Goal: Contribute content

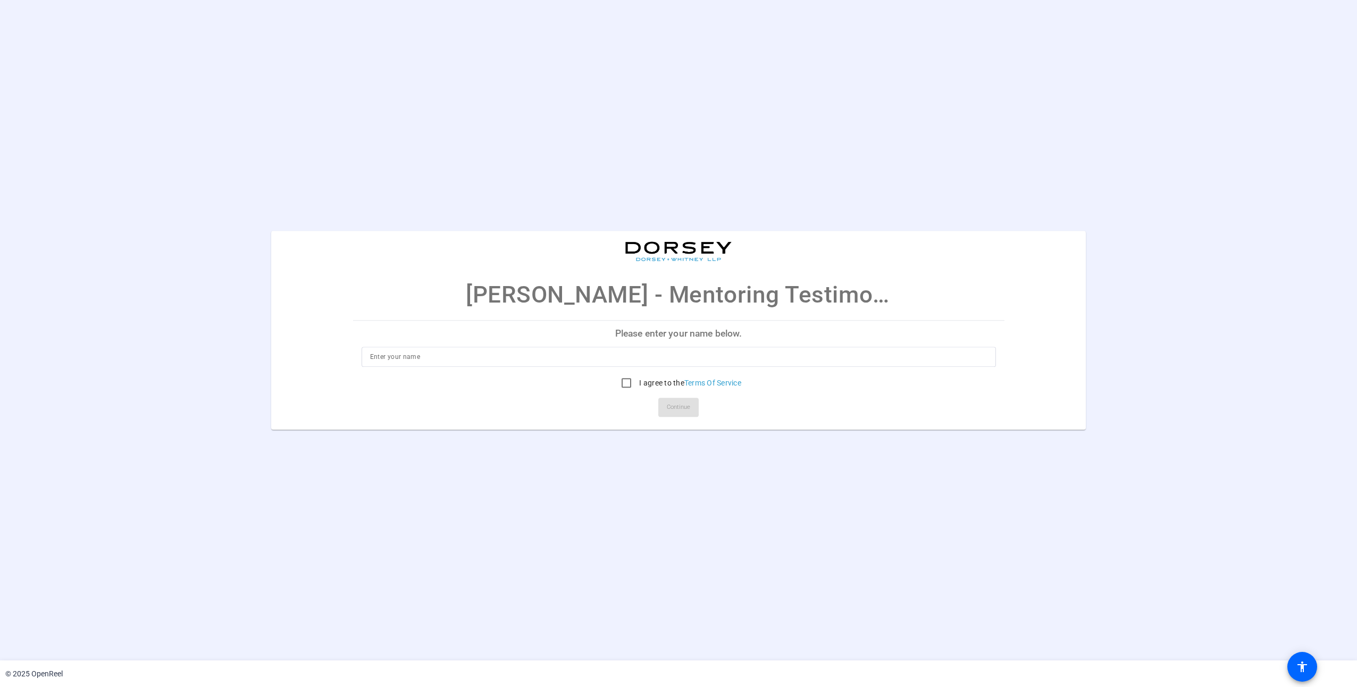
click at [581, 362] on input at bounding box center [678, 356] width 617 height 13
type input "[PERSON_NAME]"
click at [624, 387] on input "I agree to the Terms Of Service" at bounding box center [626, 382] width 21 height 21
checkbox input "true"
click at [673, 408] on span "Continue" at bounding box center [678, 407] width 23 height 16
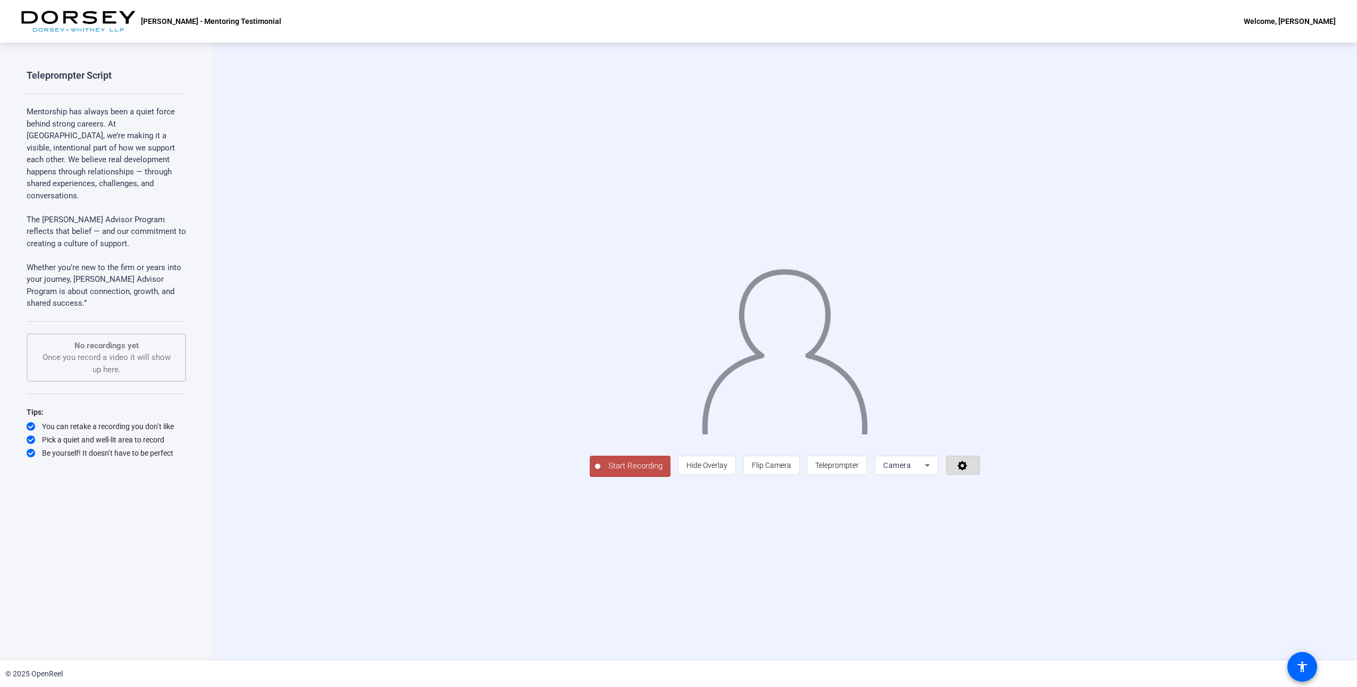
click at [969, 471] on icon at bounding box center [963, 465] width 12 height 11
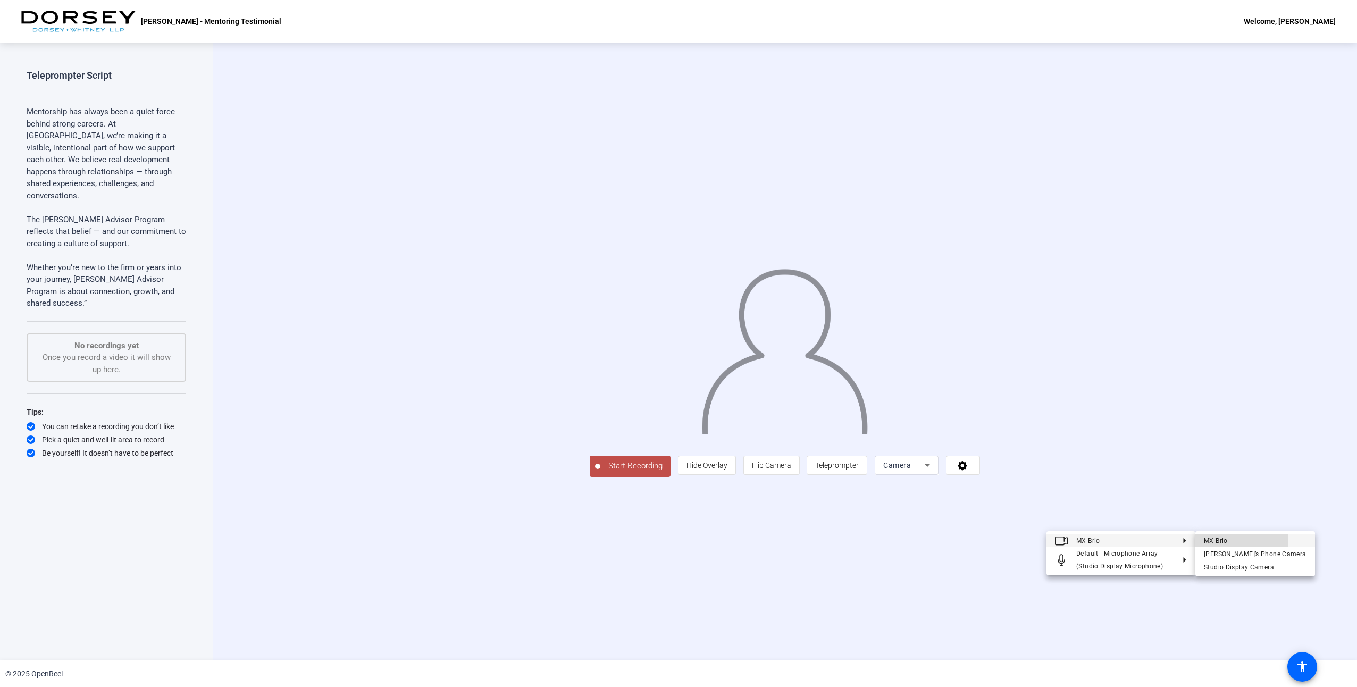
click at [1212, 541] on div "MX Brio" at bounding box center [1255, 540] width 103 height 13
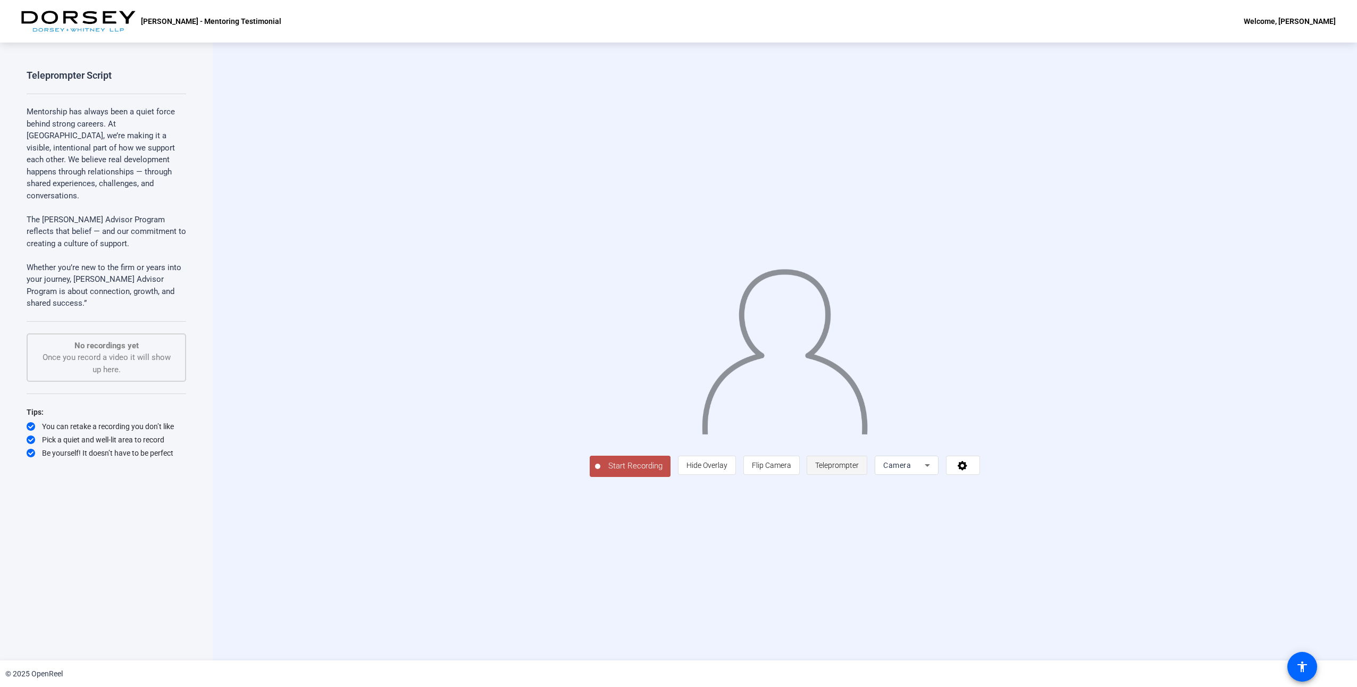
click at [859, 470] on span "Teleprompter" at bounding box center [837, 465] width 44 height 9
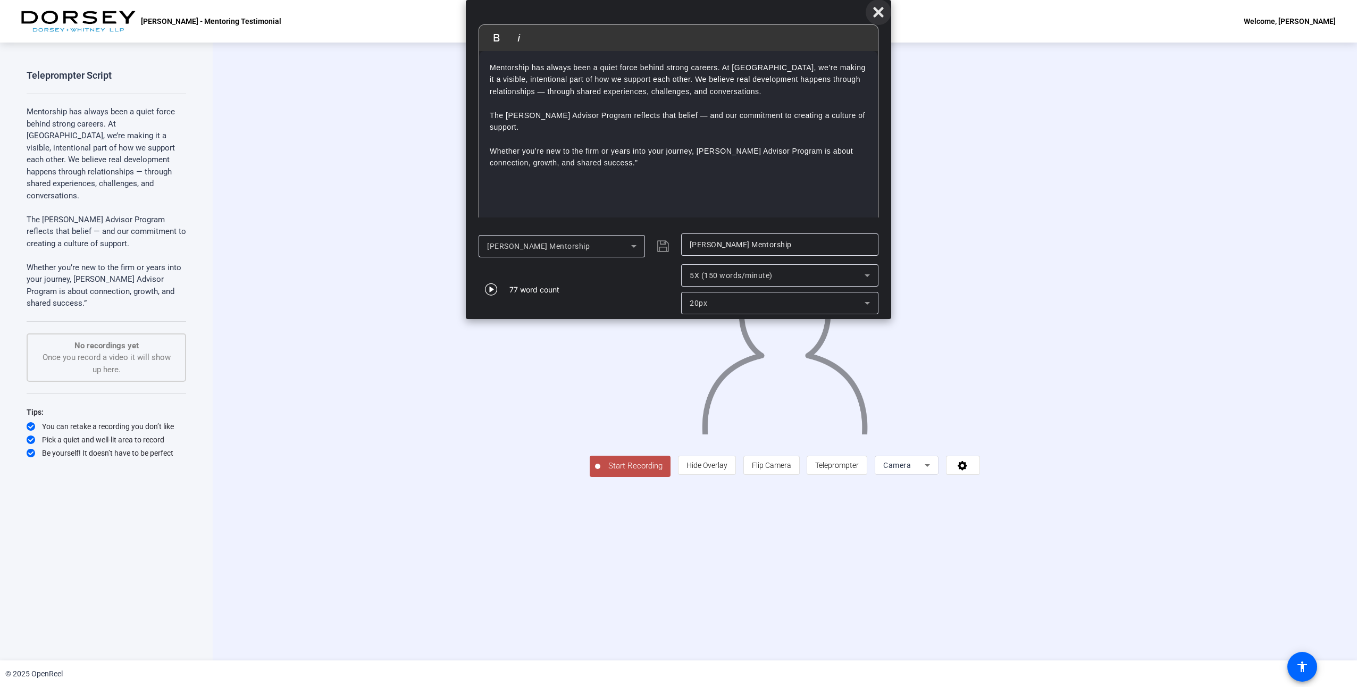
click at [880, 15] on icon at bounding box center [878, 12] width 10 height 10
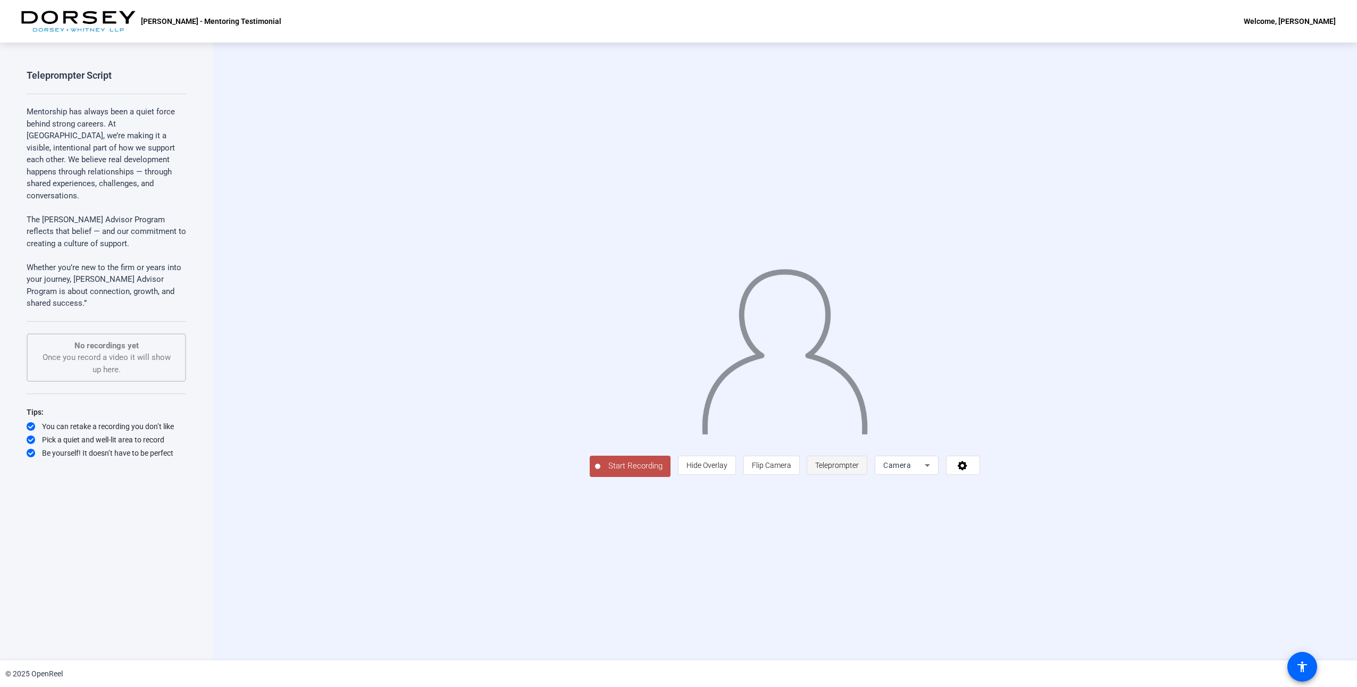
click at [859, 475] on span "Teleprompter" at bounding box center [837, 465] width 44 height 20
click at [859, 470] on span "Teleprompter" at bounding box center [837, 465] width 44 height 9
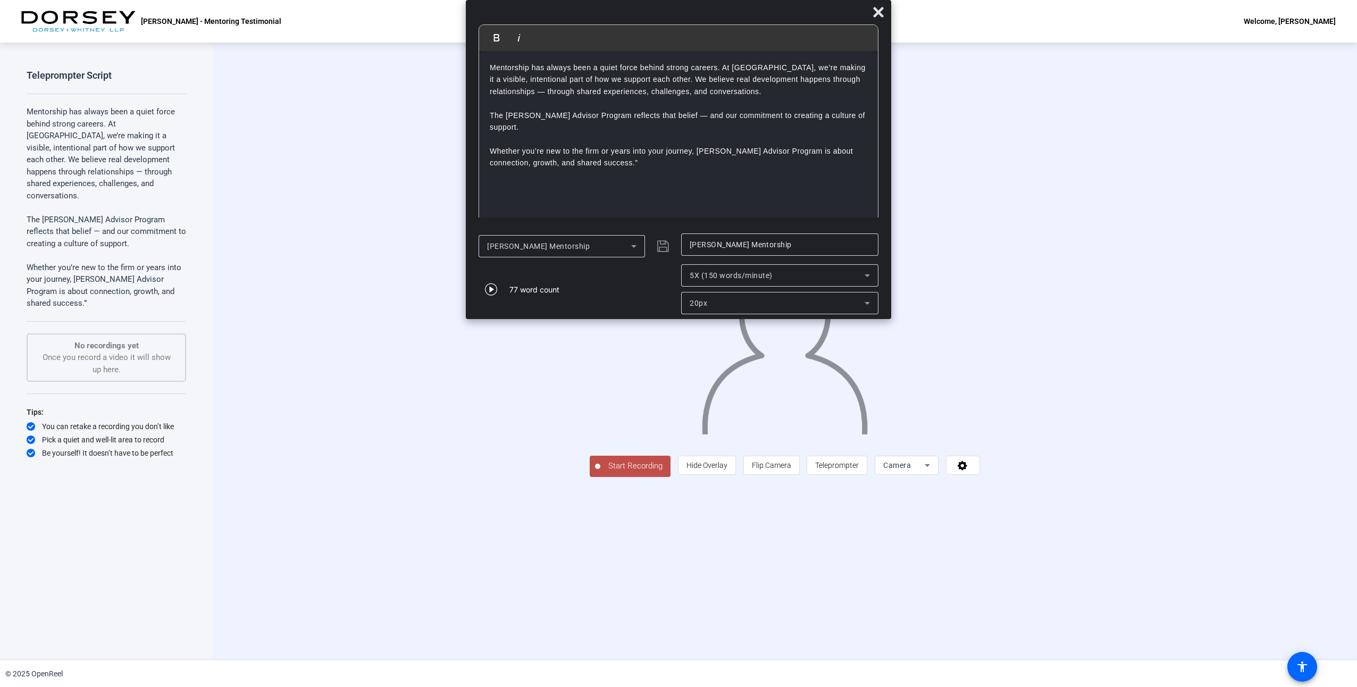
click at [825, 305] on div "20px" at bounding box center [777, 303] width 175 height 13
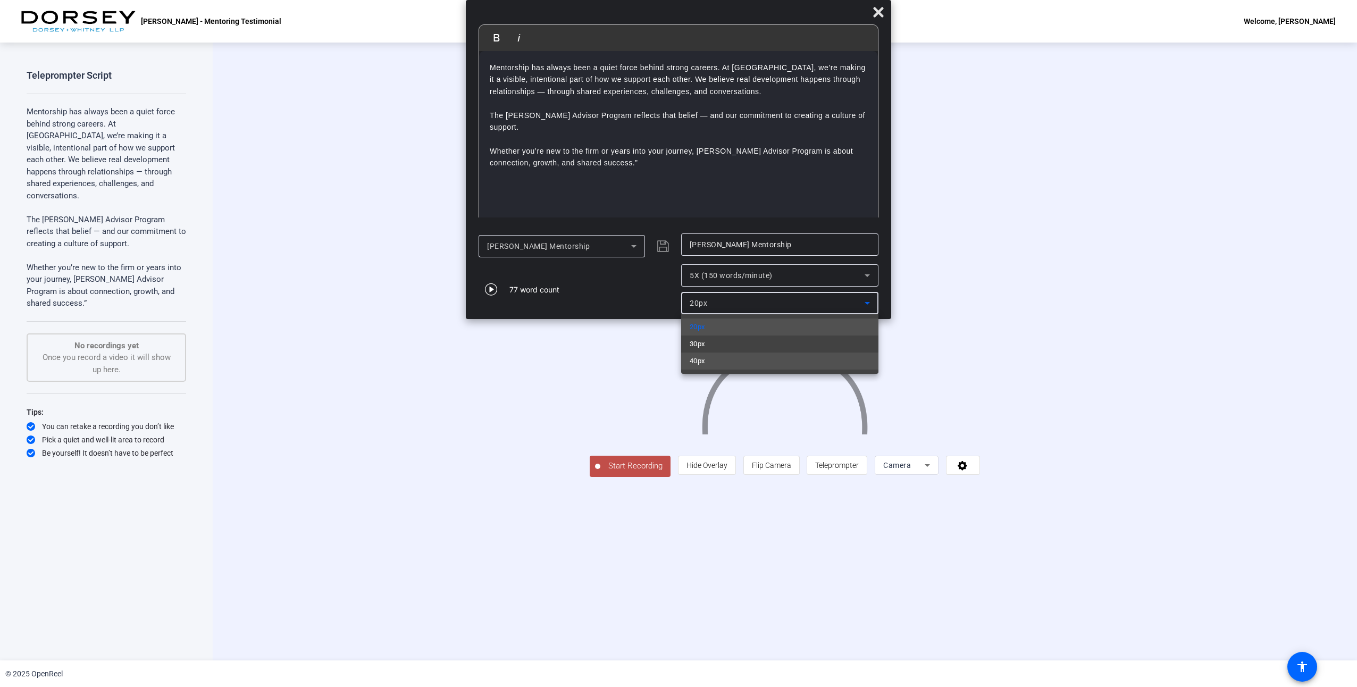
click at [759, 357] on mat-option "40px" at bounding box center [779, 361] width 197 height 17
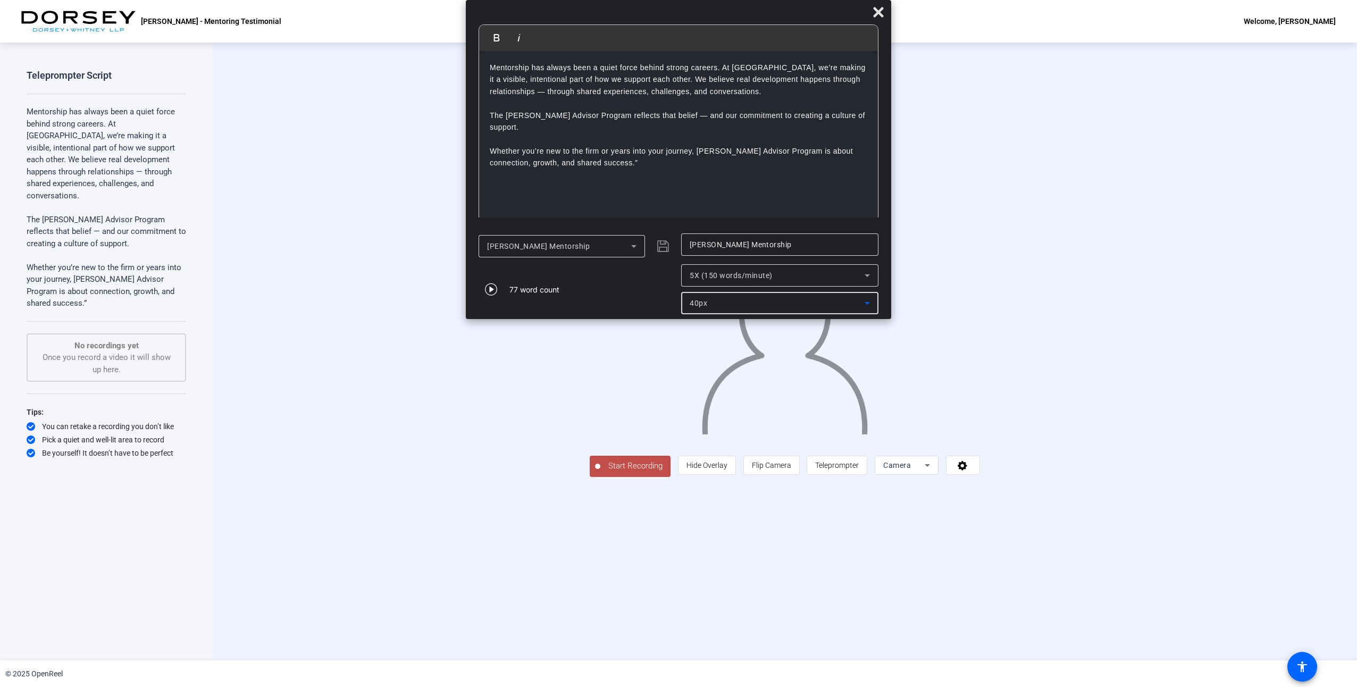
click at [771, 304] on div "40px" at bounding box center [777, 303] width 175 height 13
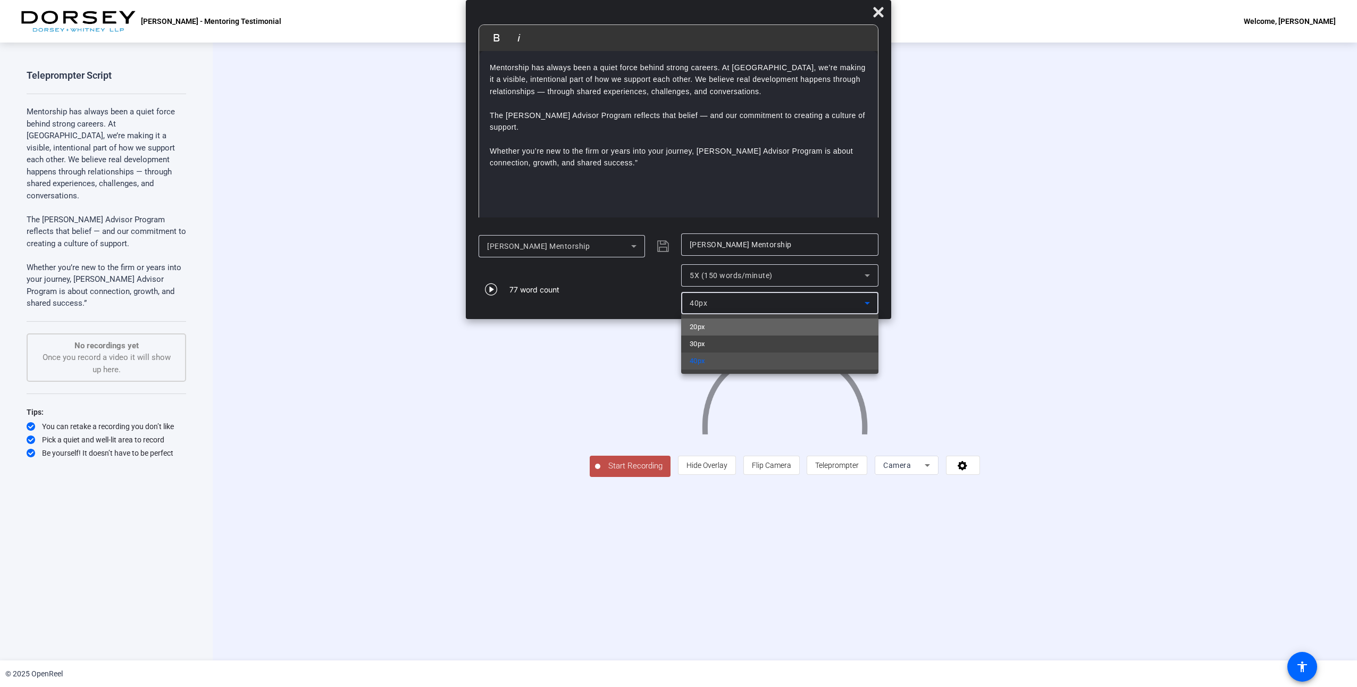
click at [749, 331] on mat-option "20px" at bounding box center [779, 327] width 197 height 17
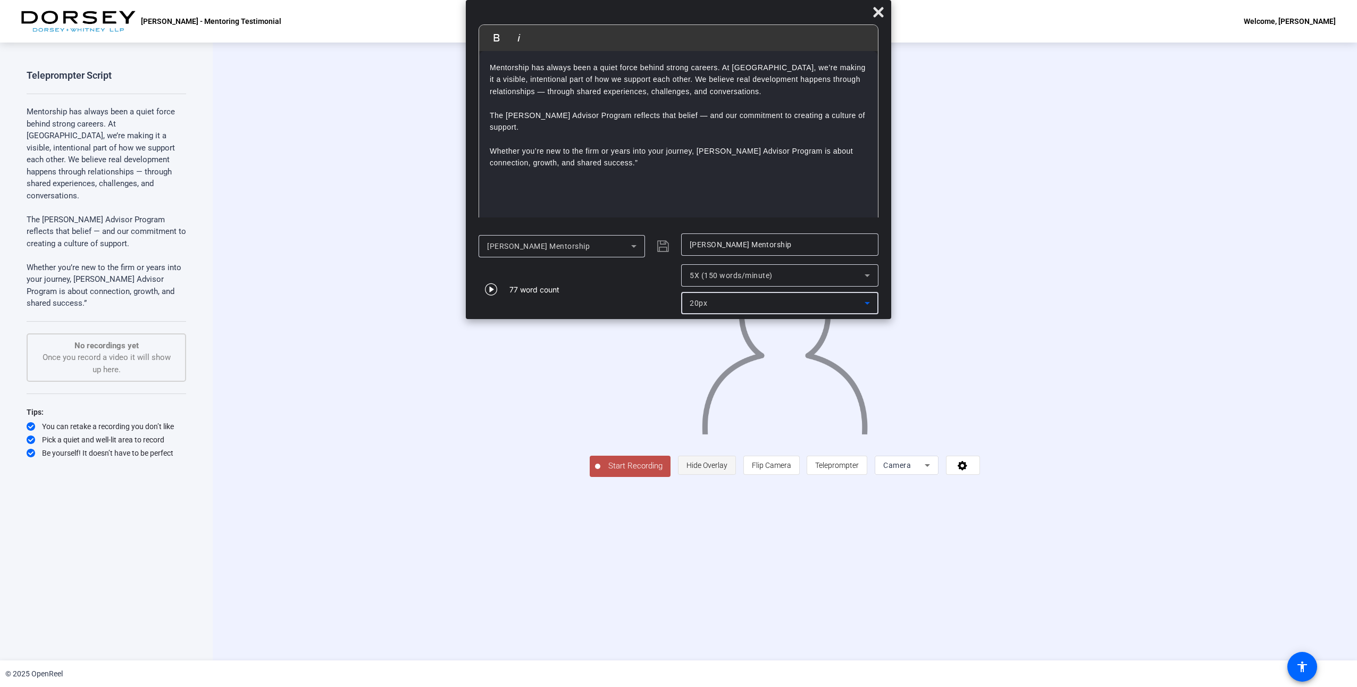
click at [728, 470] on span "Hide Overlay" at bounding box center [707, 465] width 41 height 9
click at [971, 472] on icon at bounding box center [965, 466] width 12 height 11
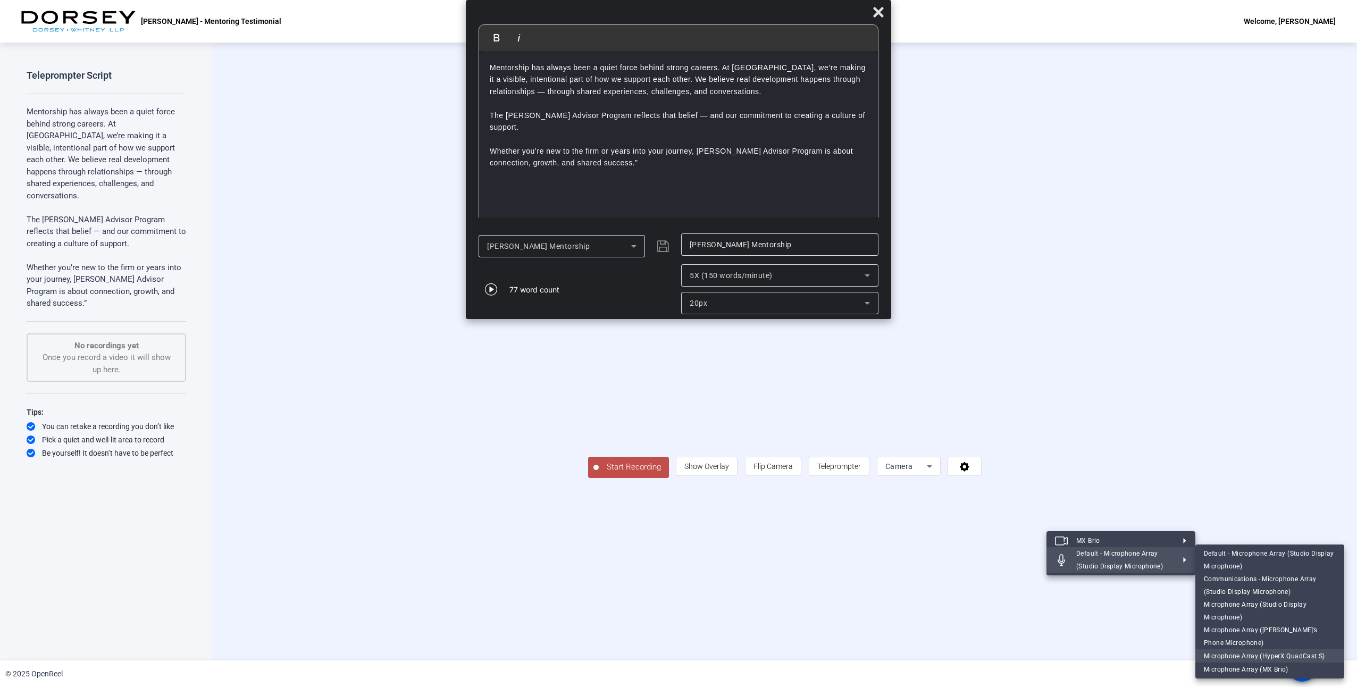
click at [1246, 657] on span "Microphone Array (HyperX QuadCast S)" at bounding box center [1264, 655] width 121 height 7
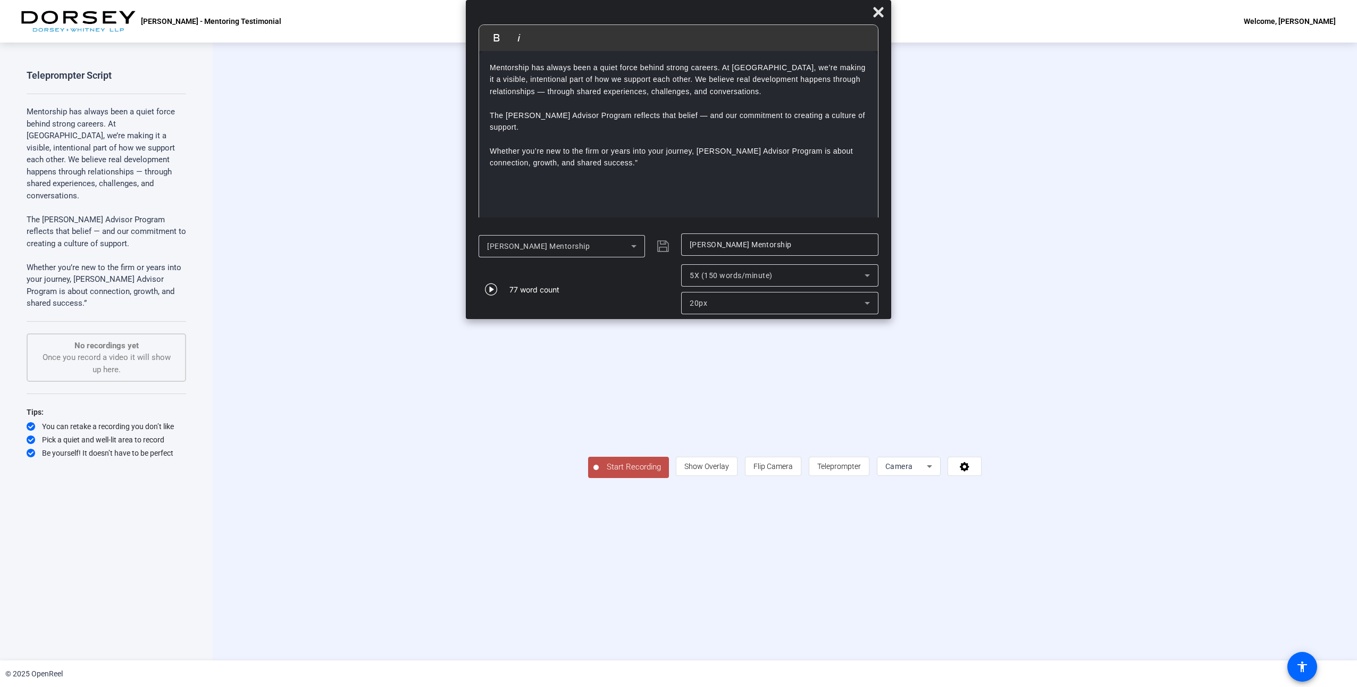
click at [886, 314] on mat-dialog-actions "[PERSON_NAME] Mentorship [PERSON_NAME] Mentorship 77 word count 5X (150 words/m…" at bounding box center [678, 273] width 425 height 91
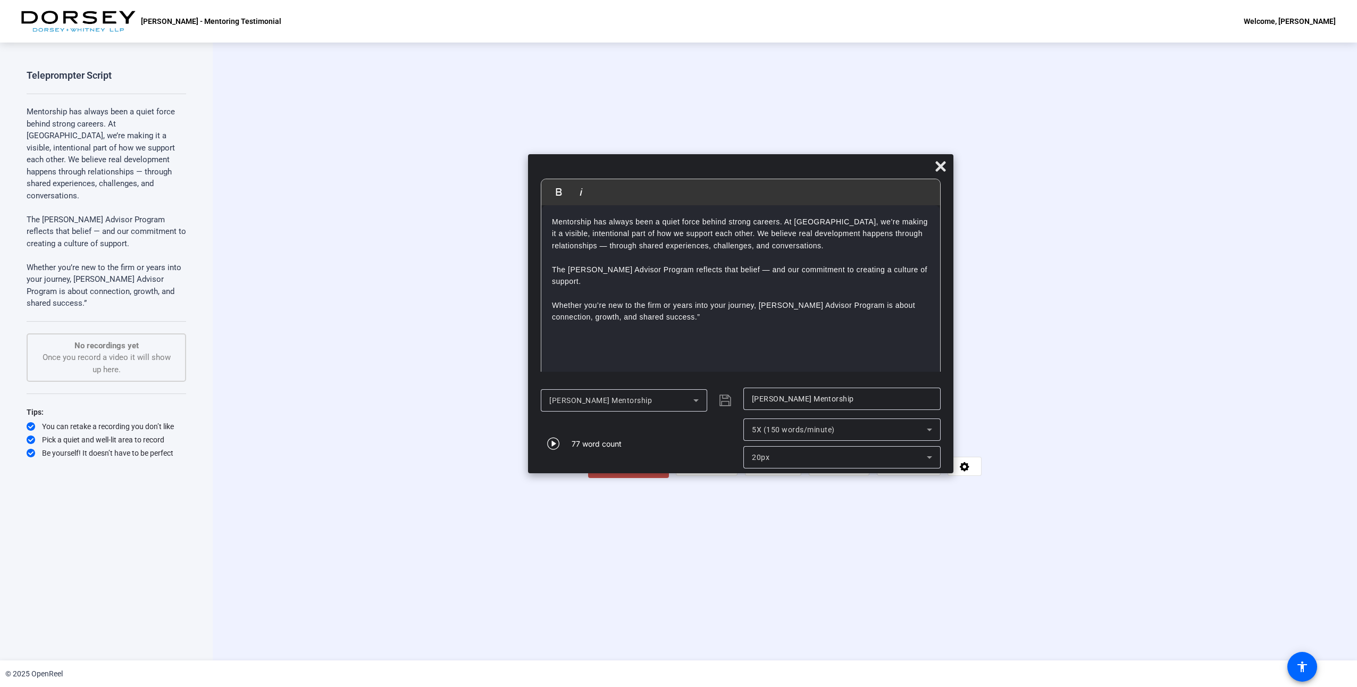
drag, startPoint x: 856, startPoint y: 6, endPoint x: 918, endPoint y: 161, distance: 166.3
click at [918, 161] on div at bounding box center [740, 169] width 425 height 19
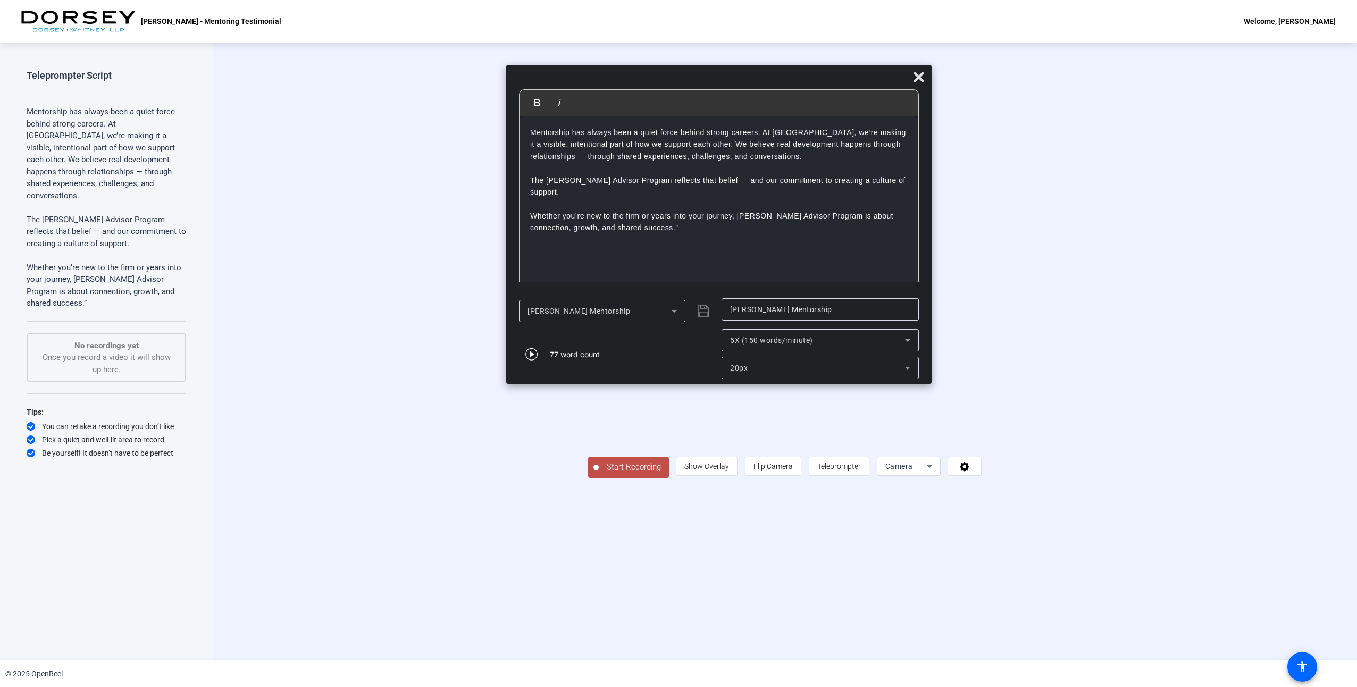
drag, startPoint x: 739, startPoint y: 170, endPoint x: 717, endPoint y: 81, distance: 92.0
click at [717, 81] on div at bounding box center [718, 79] width 425 height 19
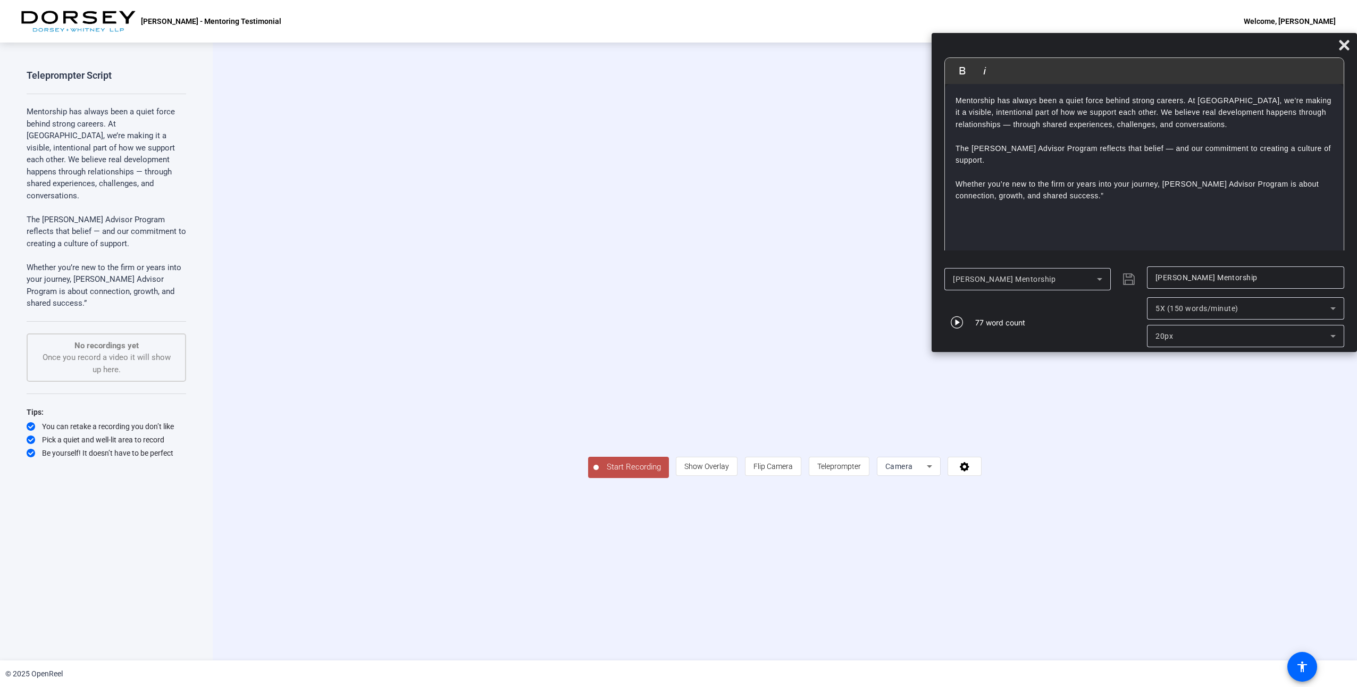
drag, startPoint x: 674, startPoint y: 78, endPoint x: 1130, endPoint y: 46, distance: 456.9
click at [1130, 46] on div at bounding box center [1144, 47] width 425 height 19
drag, startPoint x: 1110, startPoint y: 61, endPoint x: 942, endPoint y: 54, distance: 168.2
click at [942, 54] on div "Bold Italic Mentorship has always been a quiet force behind strong careers. At …" at bounding box center [1144, 192] width 425 height 319
drag, startPoint x: 1050, startPoint y: 64, endPoint x: 823, endPoint y: 69, distance: 227.1
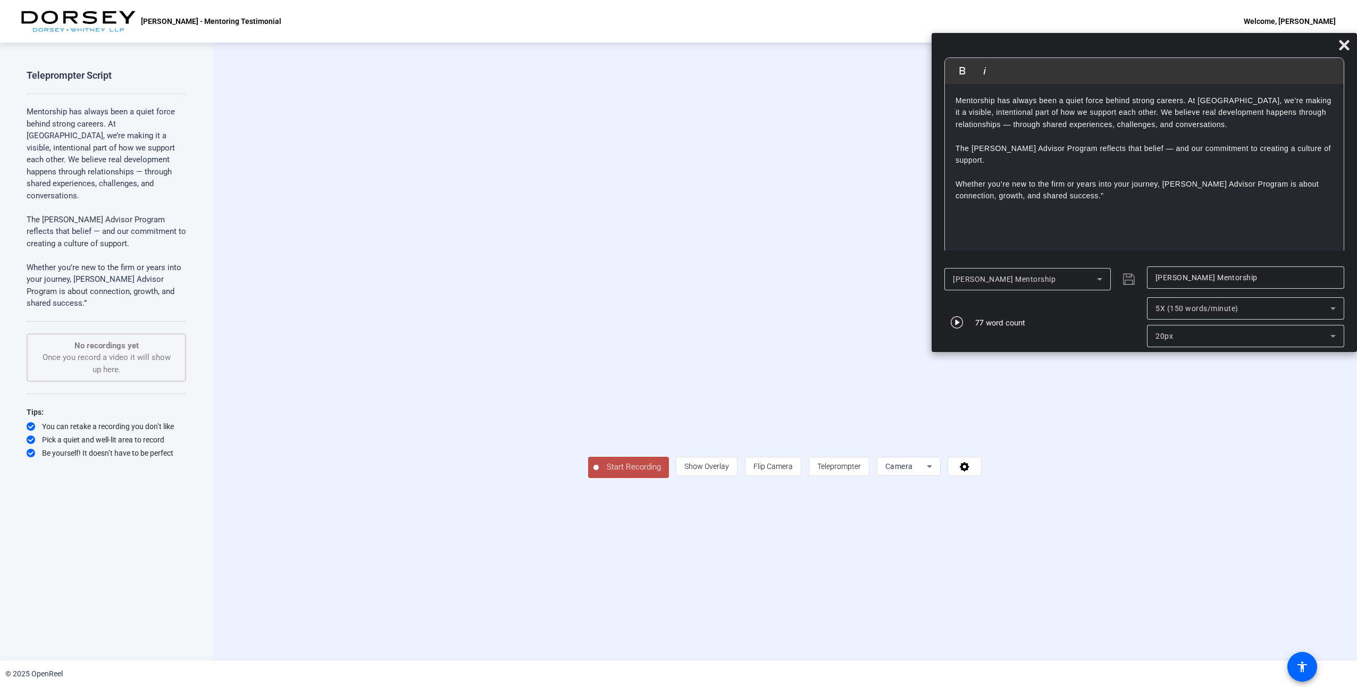
click at [823, 69] on body "Accessibility Screen-Reader Guide, Feedback, and Issue Reporting | New window […" at bounding box center [678, 343] width 1357 height 687
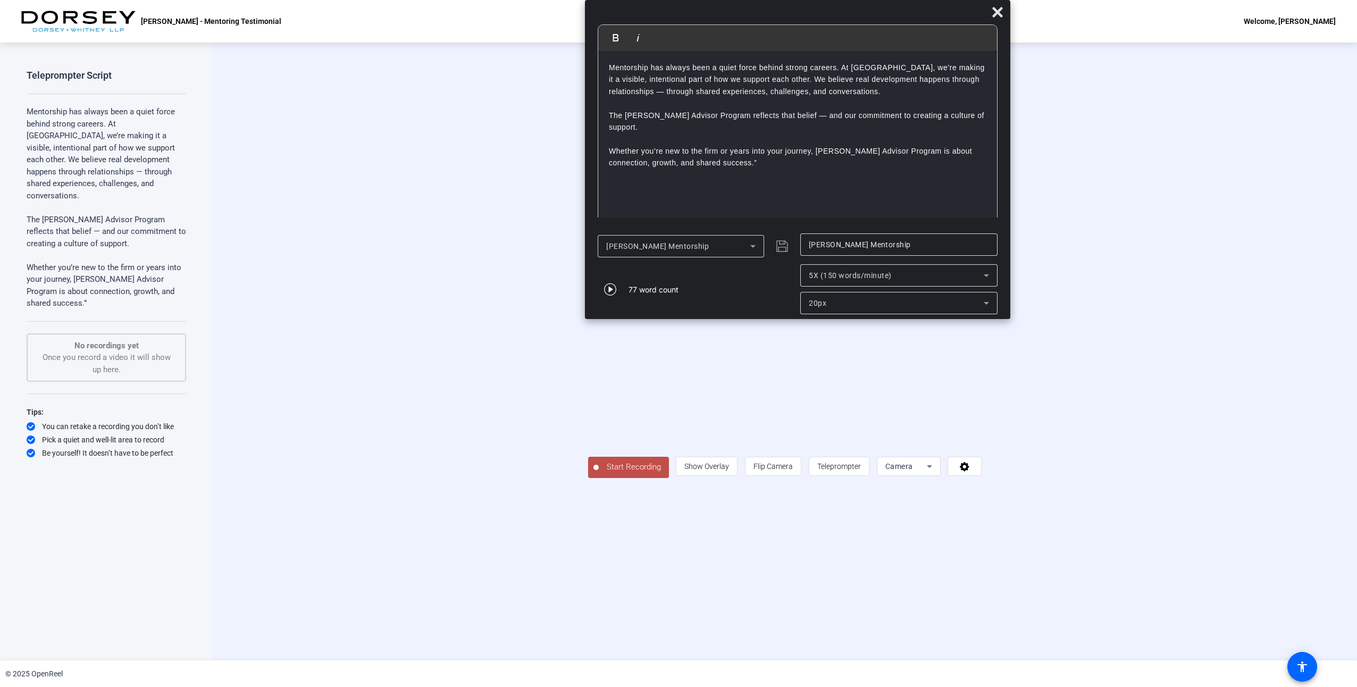
drag, startPoint x: 1028, startPoint y: 41, endPoint x: 681, endPoint y: 5, distance: 348.6
click at [681, 5] on div at bounding box center [797, 14] width 425 height 19
click at [599, 473] on span "Start Recording" at bounding box center [634, 467] width 70 height 12
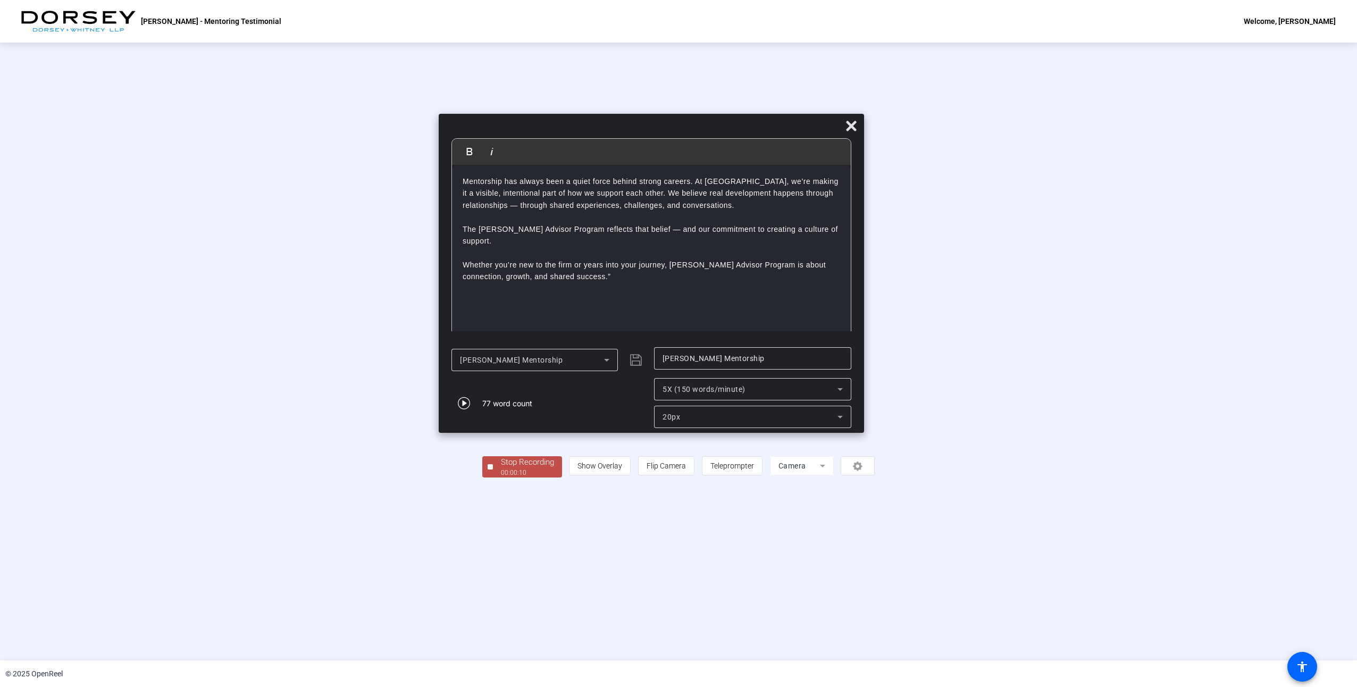
drag, startPoint x: 850, startPoint y: 66, endPoint x: 638, endPoint y: 128, distance: 220.5
click at [638, 128] on div at bounding box center [651, 128] width 425 height 19
click at [488, 470] on div at bounding box center [490, 466] width 5 height 5
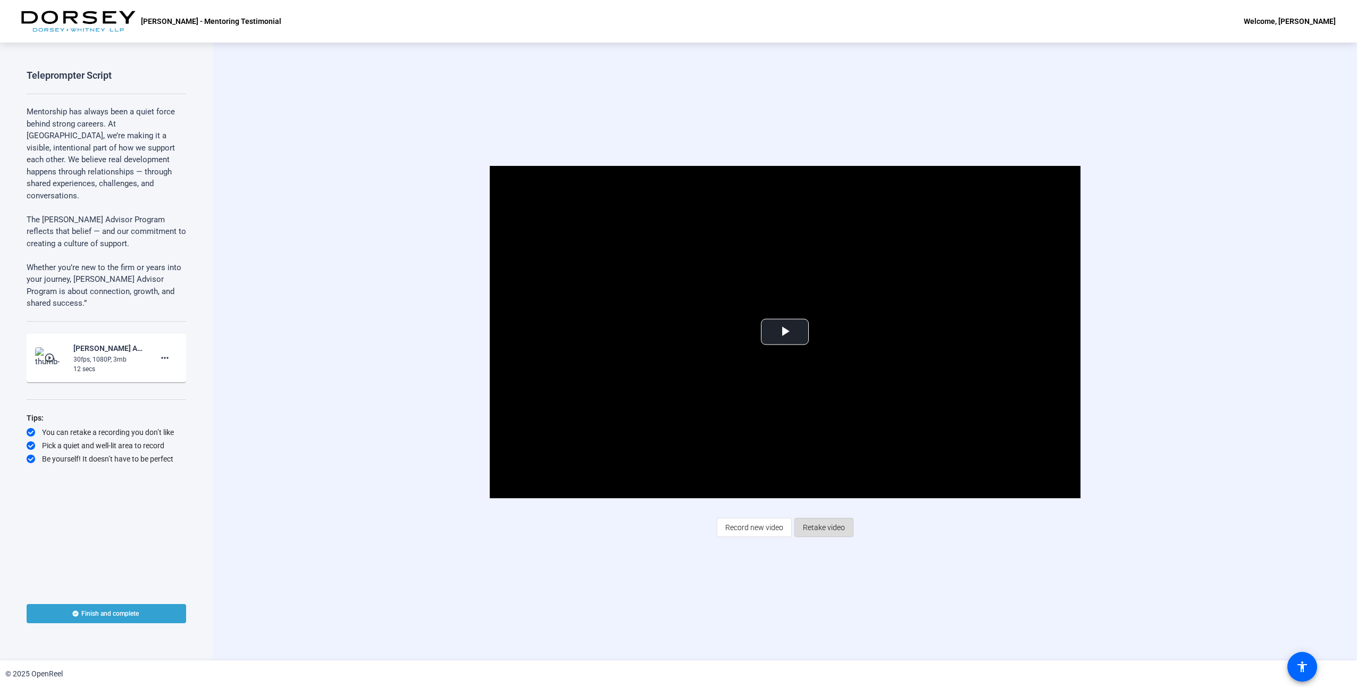
click at [849, 531] on span at bounding box center [824, 528] width 58 height 26
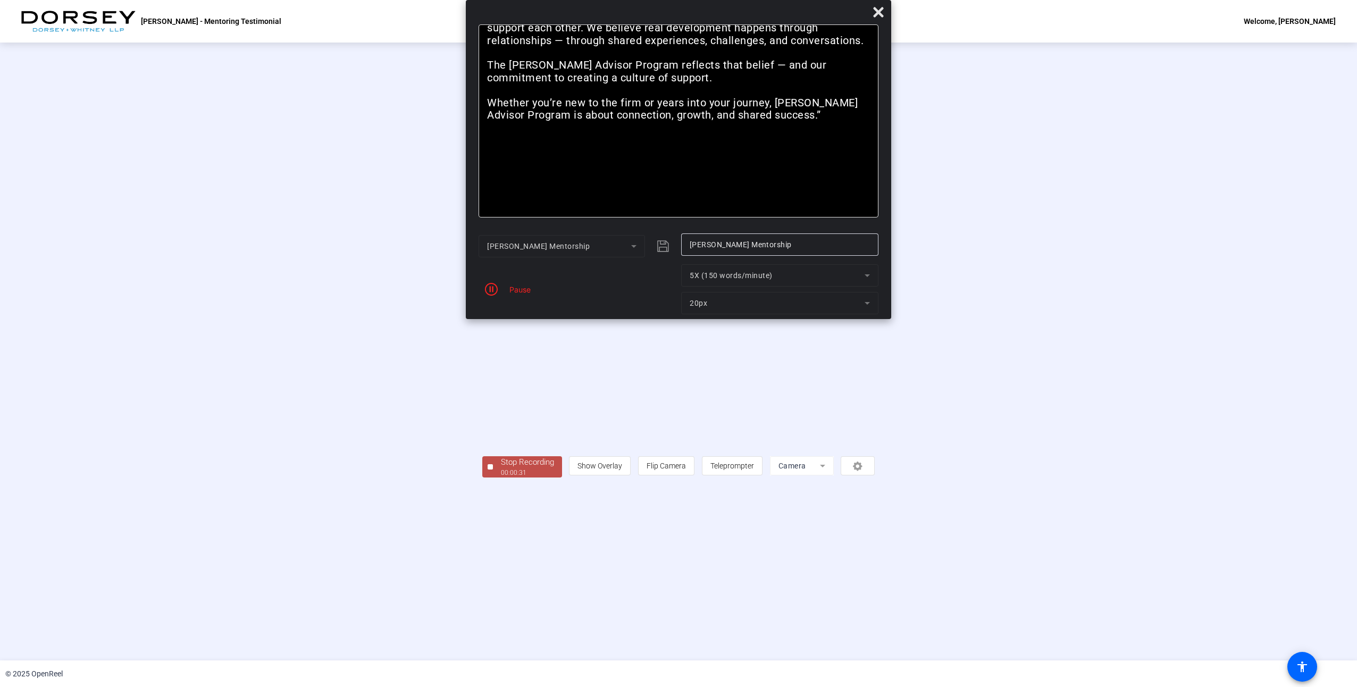
click at [521, 290] on div "Pause" at bounding box center [517, 289] width 27 height 11
click at [488, 293] on icon "button" at bounding box center [491, 289] width 13 height 13
click at [493, 478] on span "Stop Recording 00:00:37" at bounding box center [527, 467] width 69 height 22
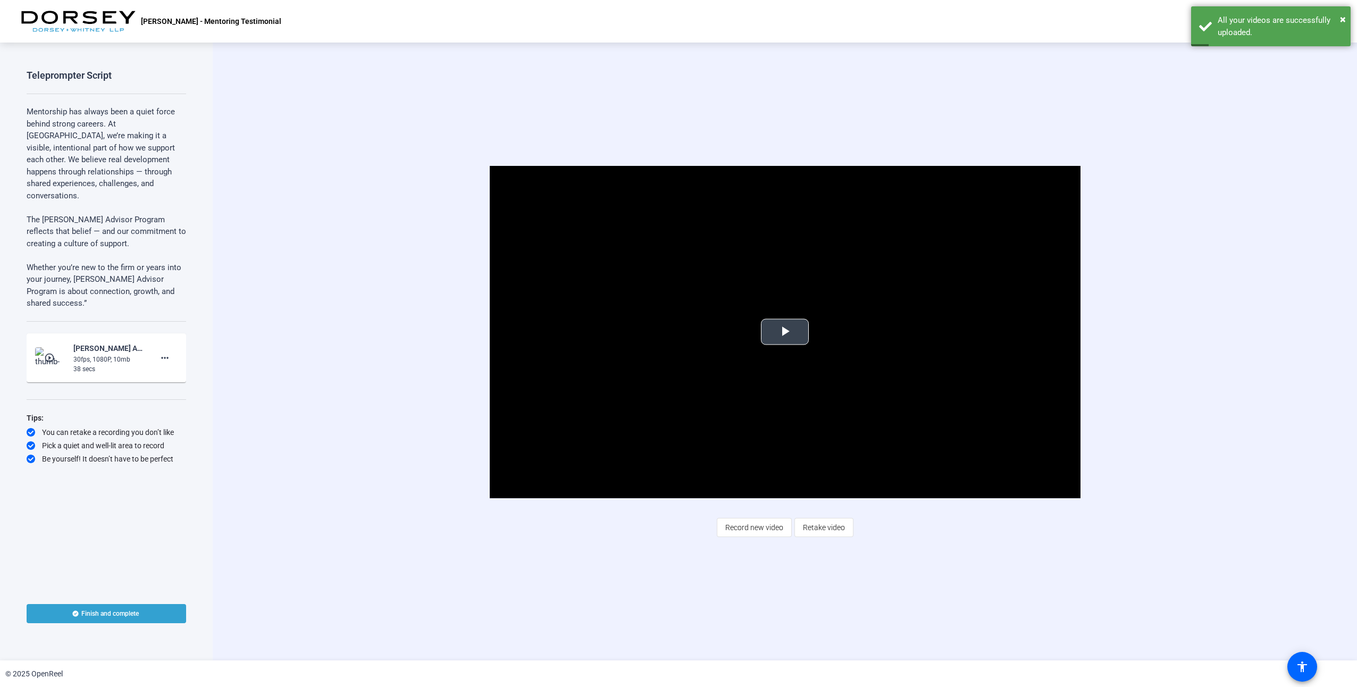
click at [785, 332] on span "Video Player" at bounding box center [785, 332] width 0 height 0
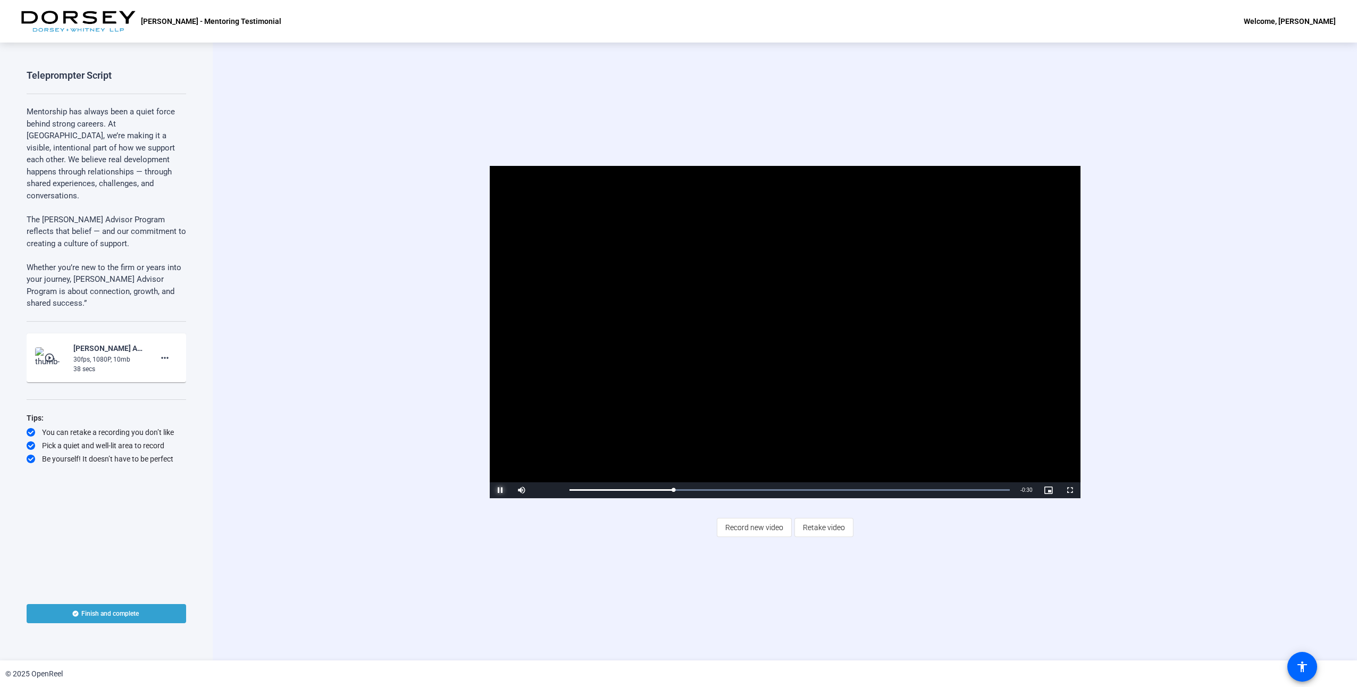
click at [498, 490] on span "Video Player" at bounding box center [500, 490] width 21 height 0
click at [816, 532] on span "Retake video" at bounding box center [824, 527] width 42 height 20
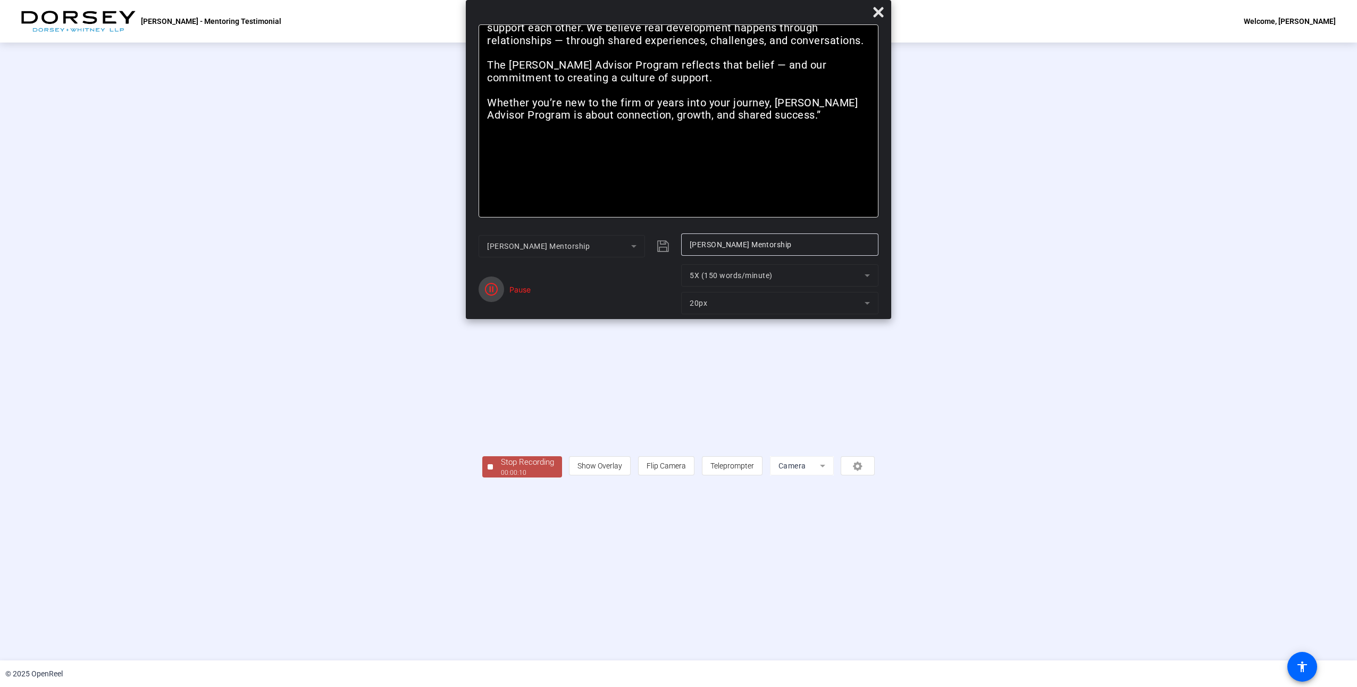
click at [485, 290] on icon "button" at bounding box center [491, 289] width 13 height 13
click at [482, 478] on button "Stop Recording 00:00:14" at bounding box center [522, 467] width 80 height 22
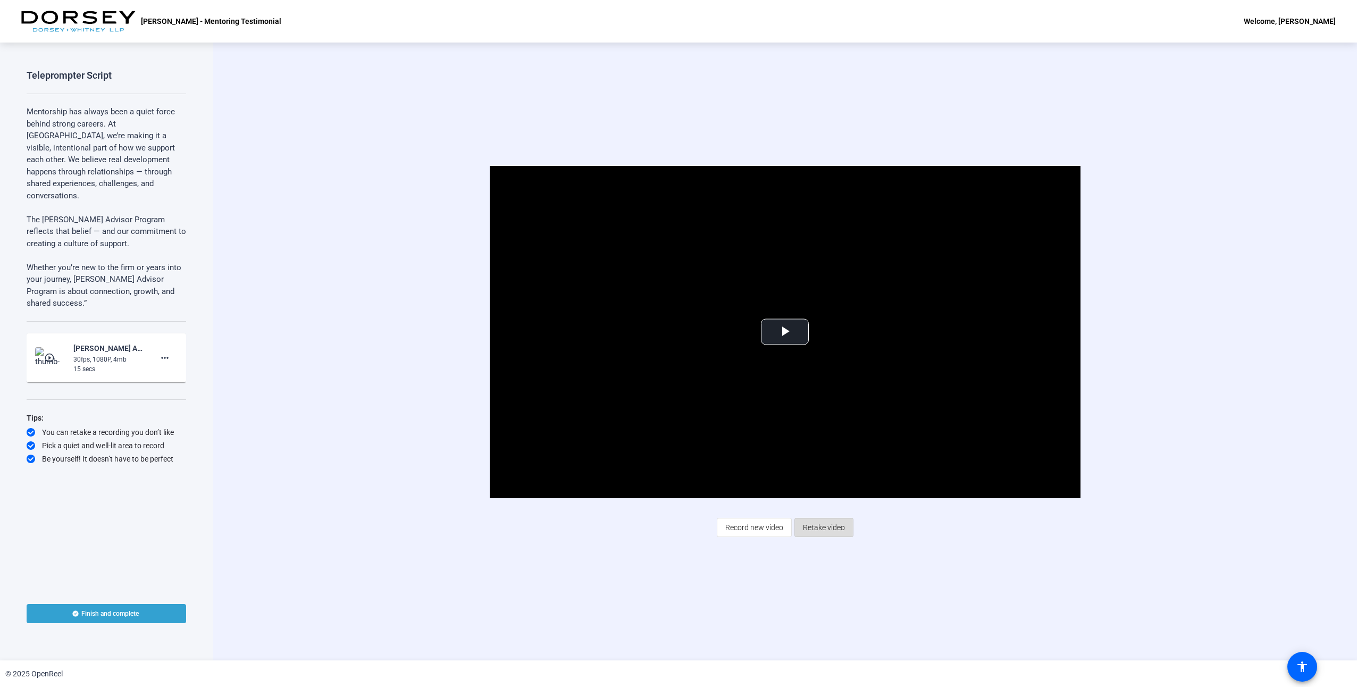
click at [833, 528] on span "Retake video" at bounding box center [824, 527] width 42 height 20
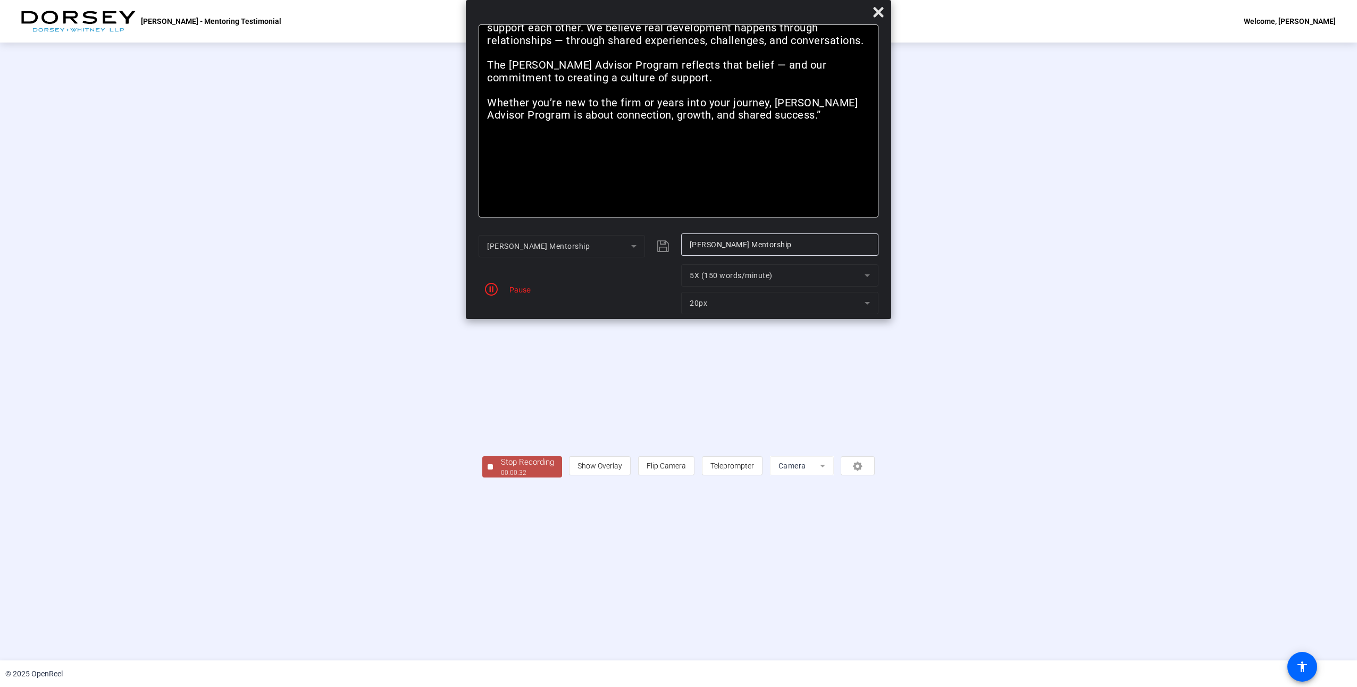
click at [482, 478] on button "Stop Recording 00:00:32" at bounding box center [522, 467] width 80 height 22
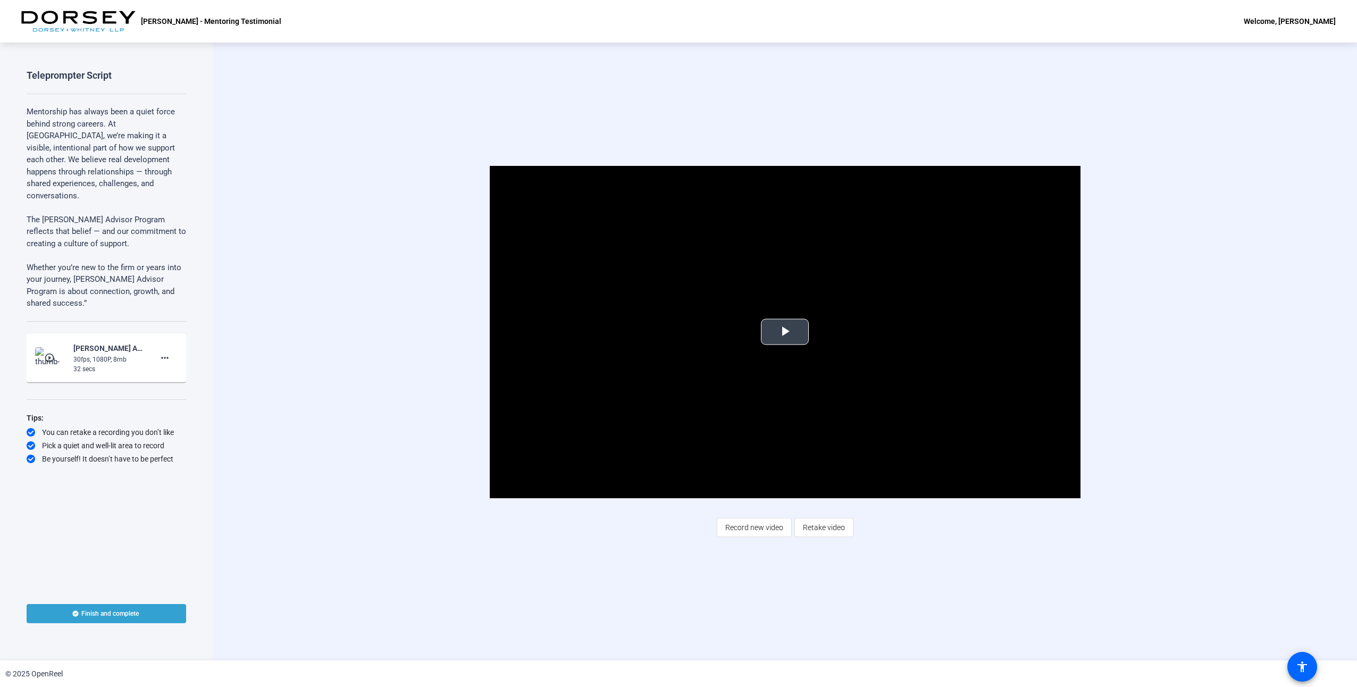
click at [785, 332] on span "Video Player" at bounding box center [785, 332] width 0 height 0
click at [106, 614] on span "Finish and complete" at bounding box center [109, 613] width 57 height 9
